Goal: Task Accomplishment & Management: Manage account settings

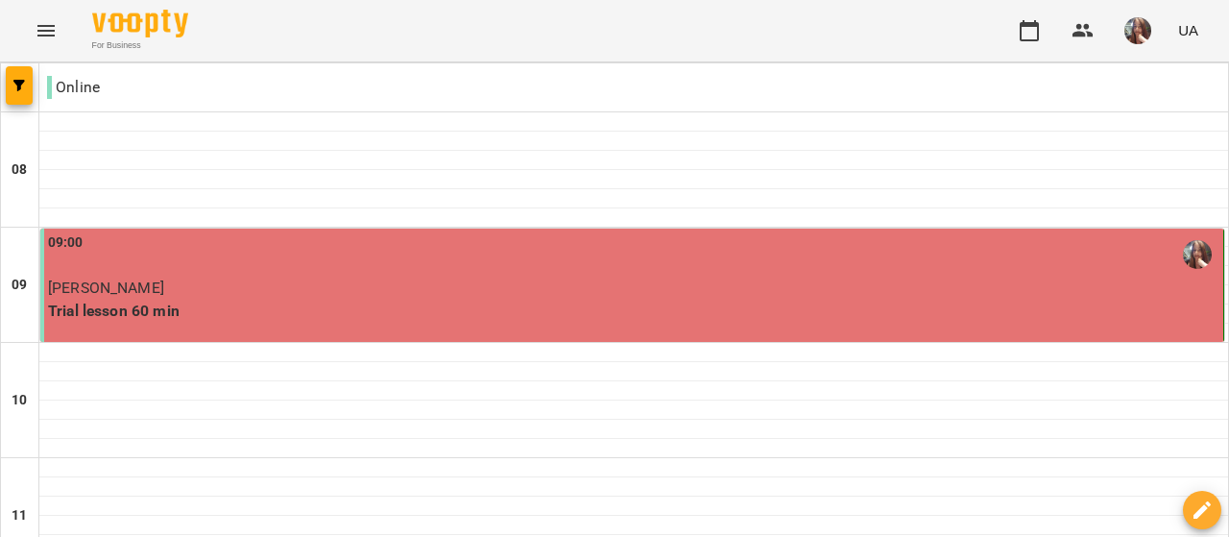
scroll to position [950, 0]
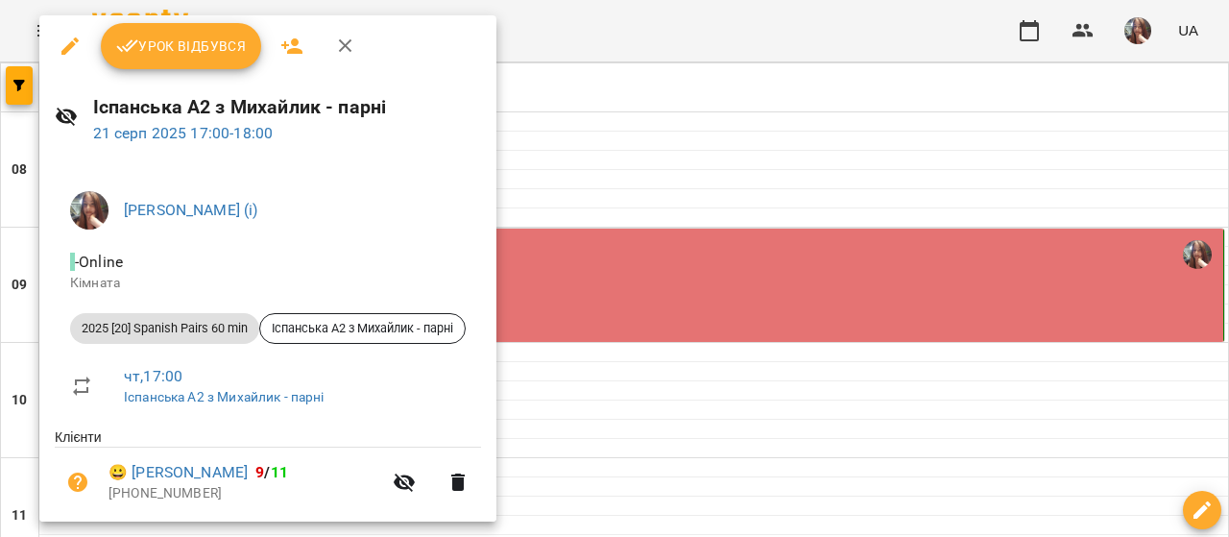
click at [180, 41] on span "Урок відбувся" at bounding box center [181, 46] width 131 height 23
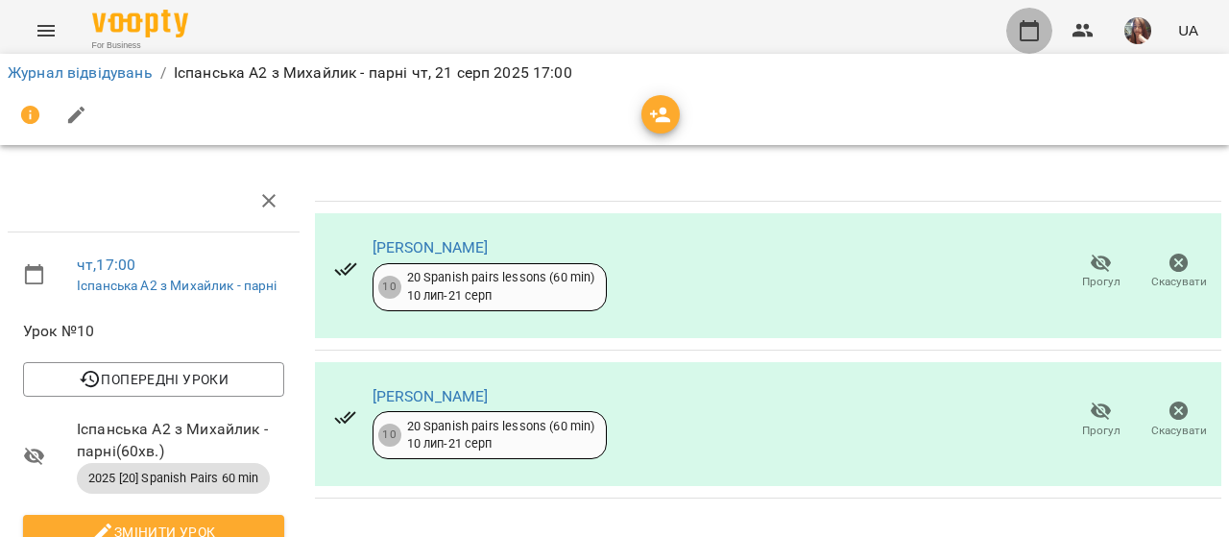
click at [1022, 29] on icon "button" at bounding box center [1029, 30] width 19 height 21
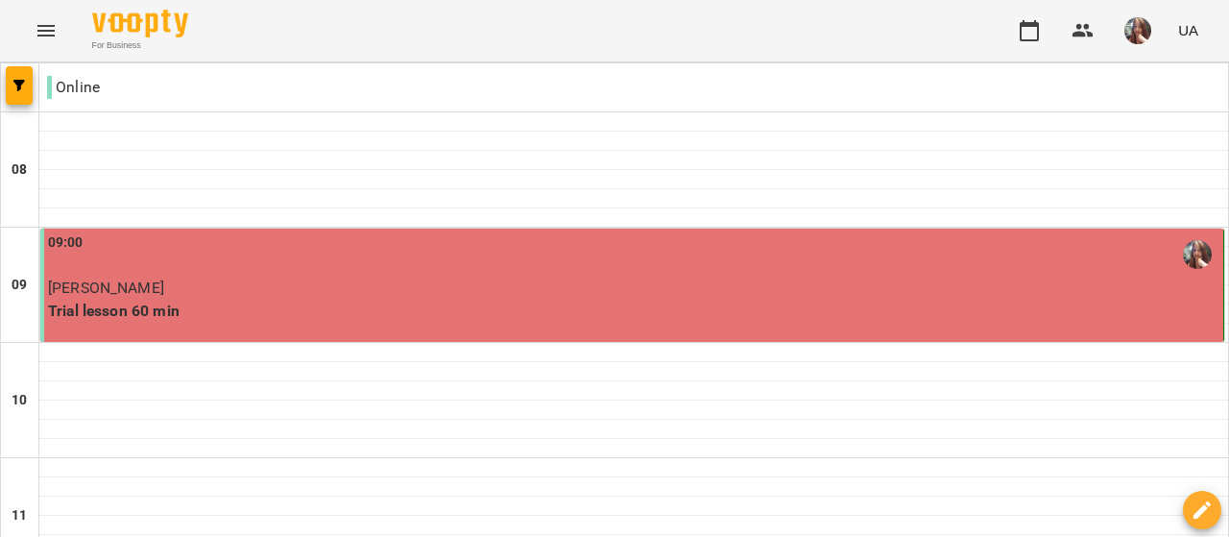
scroll to position [950, 0]
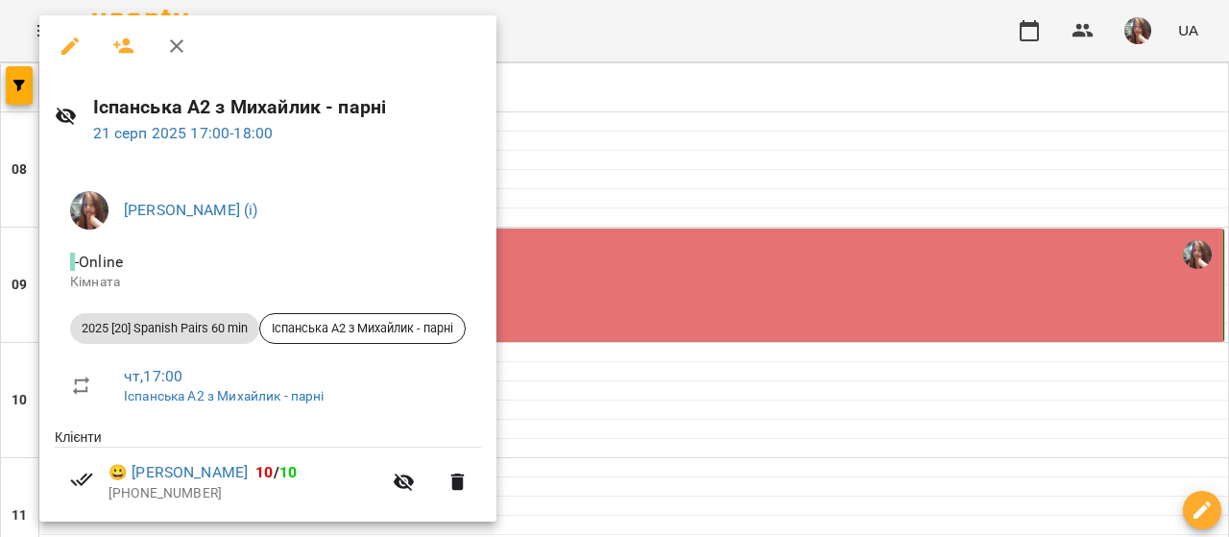
scroll to position [96, 0]
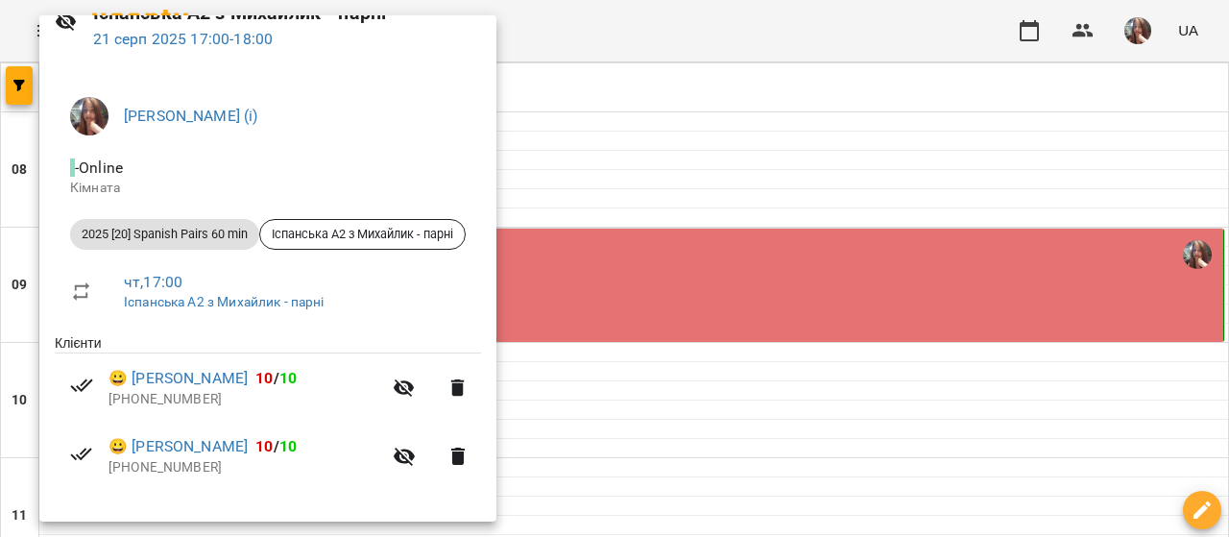
click at [594, 252] on div at bounding box center [614, 268] width 1229 height 537
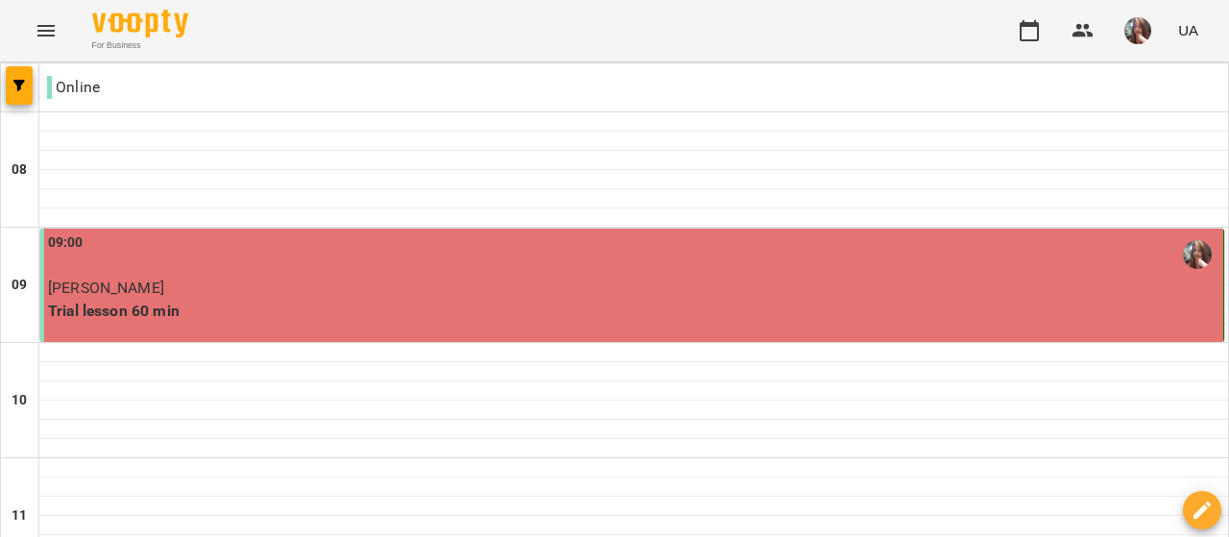
click at [1133, 19] on img "button" at bounding box center [1137, 30] width 27 height 27
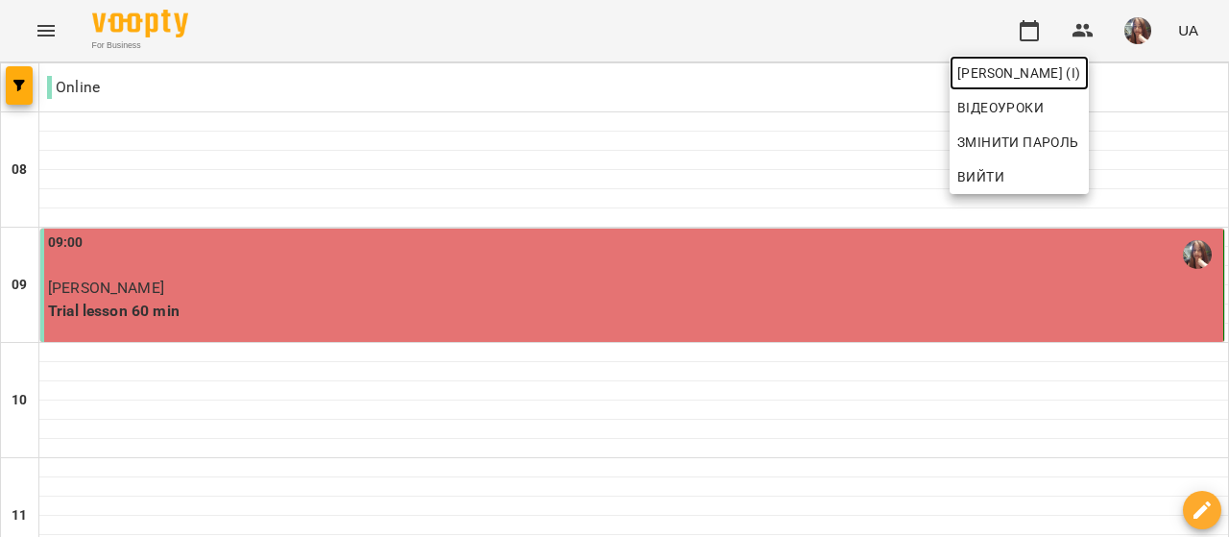
click at [1081, 61] on span "[PERSON_NAME] (і)" at bounding box center [1019, 72] width 124 height 23
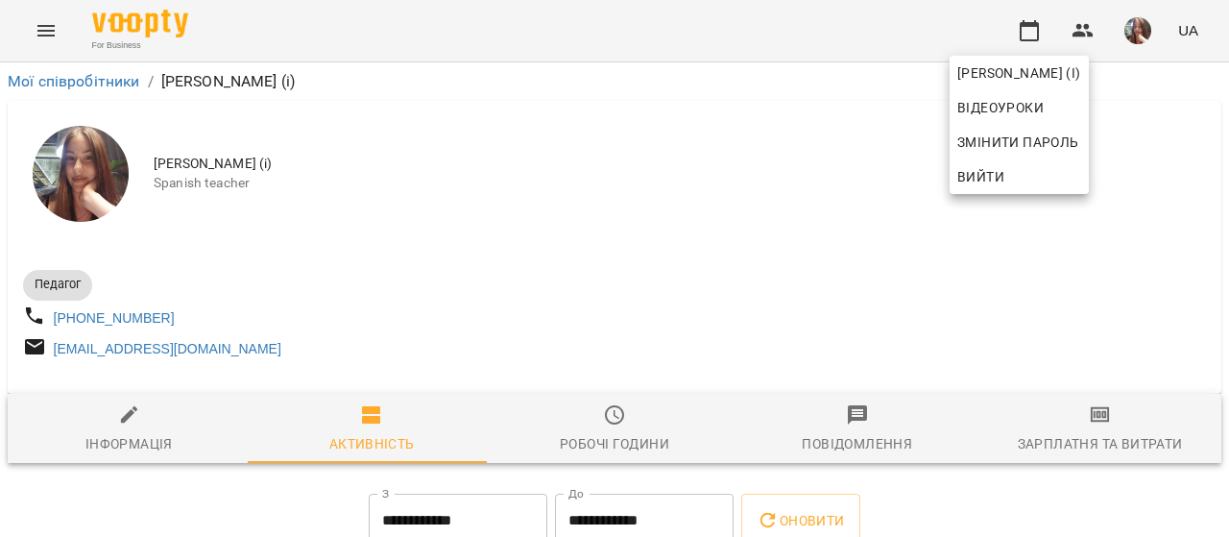
click at [257, 231] on div at bounding box center [614, 268] width 1229 height 537
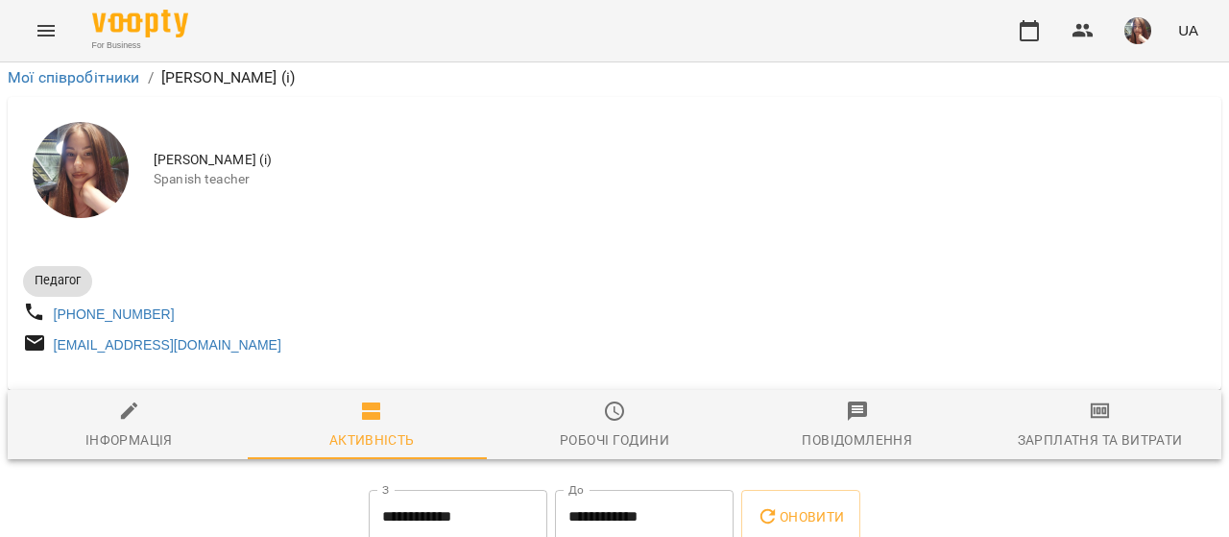
scroll to position [480, 0]
click at [1041, 33] on icon "button" at bounding box center [1029, 30] width 23 height 23
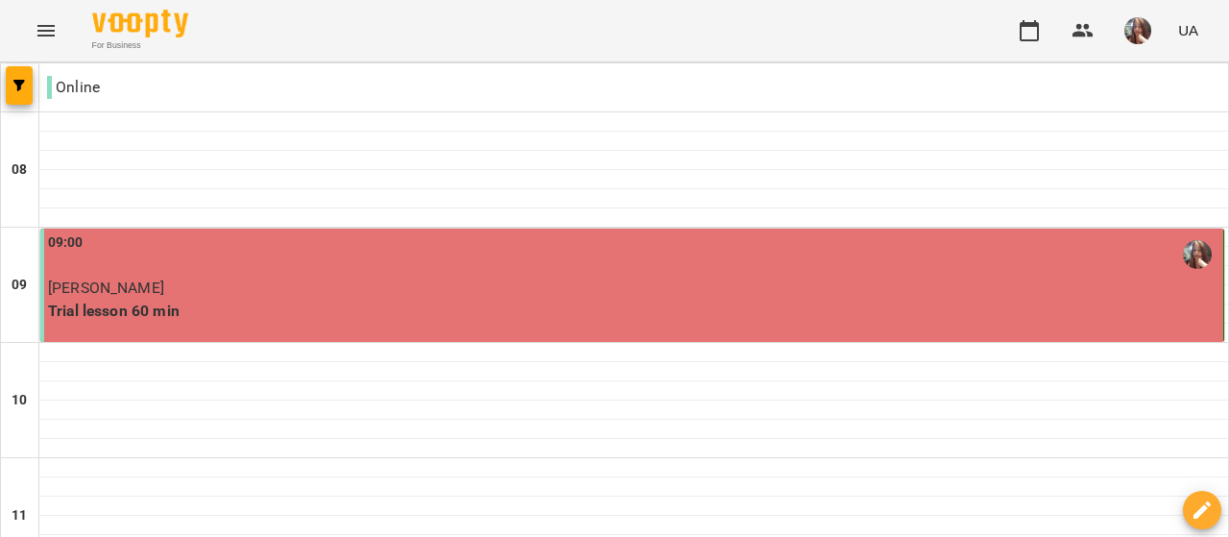
scroll to position [1152, 0]
